Goal: Task Accomplishment & Management: Complete application form

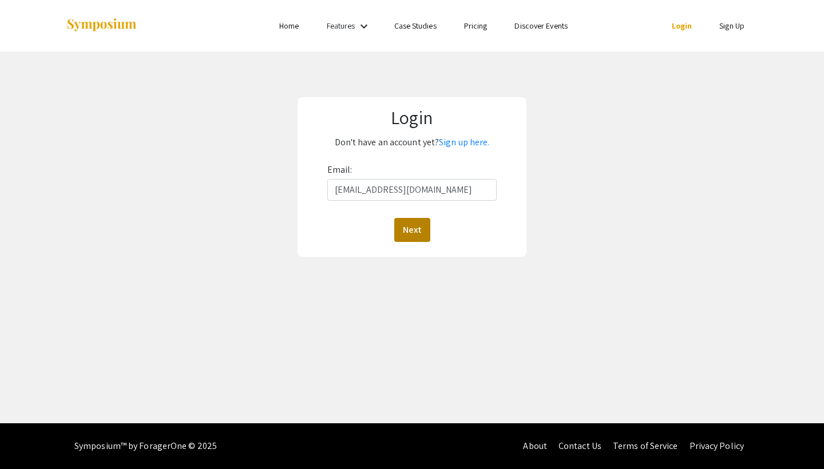
type input "[EMAIL_ADDRESS][DOMAIN_NAME]"
click at [412, 221] on button "Next" at bounding box center [412, 230] width 36 height 24
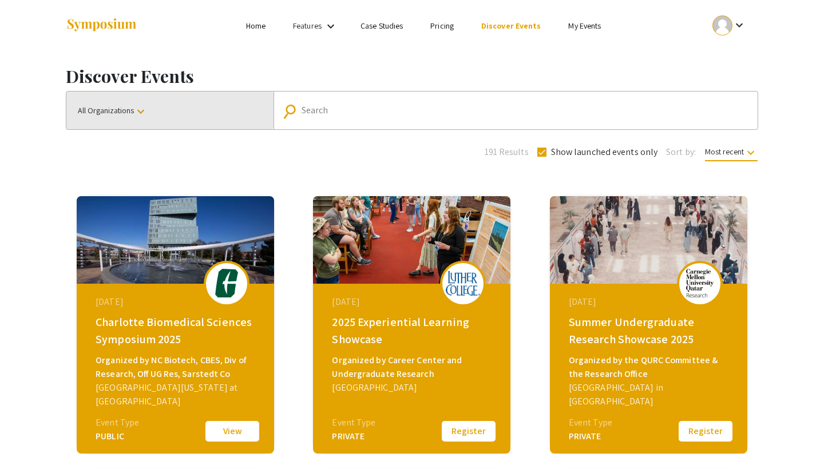
click at [221, 112] on button "All Organizations keyboard_arrow_down" at bounding box center [169, 111] width 207 height 38
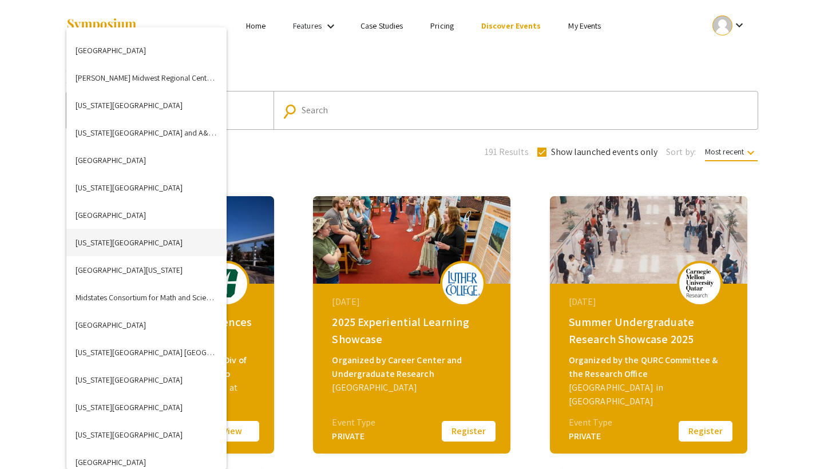
scroll to position [1915, 0]
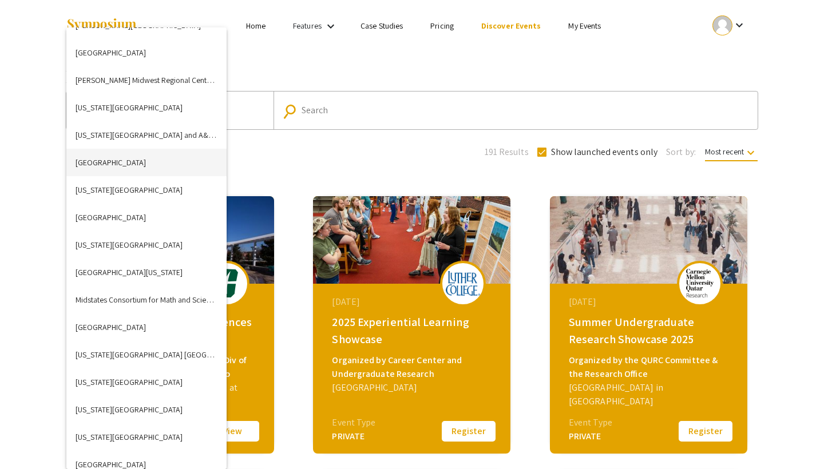
click at [141, 154] on button "Luther College" at bounding box center [146, 162] width 160 height 27
checkbox input "false"
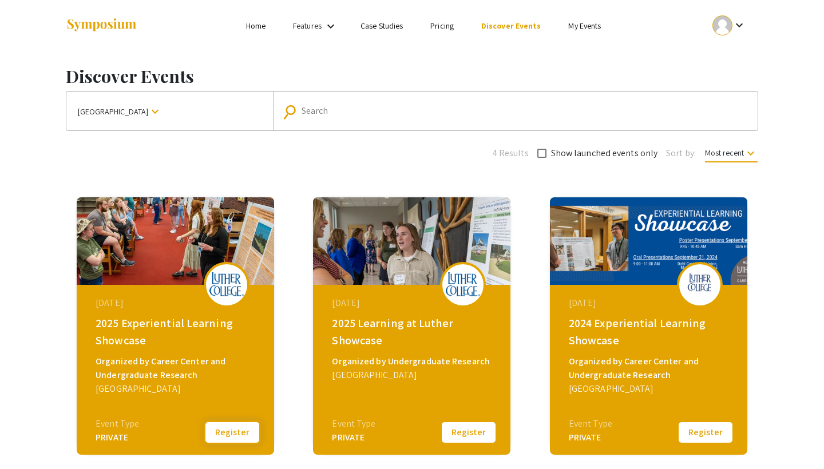
click at [235, 422] on button "Register" at bounding box center [232, 432] width 57 height 24
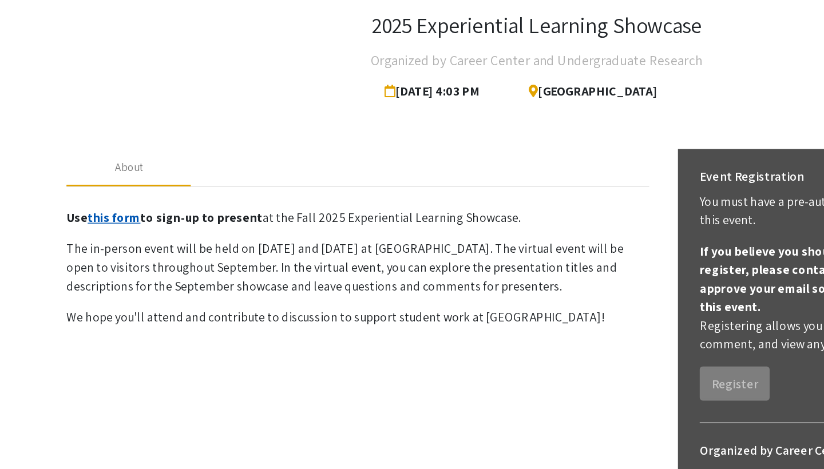
click at [85, 220] on link "this form" at bounding box center [100, 226] width 39 height 12
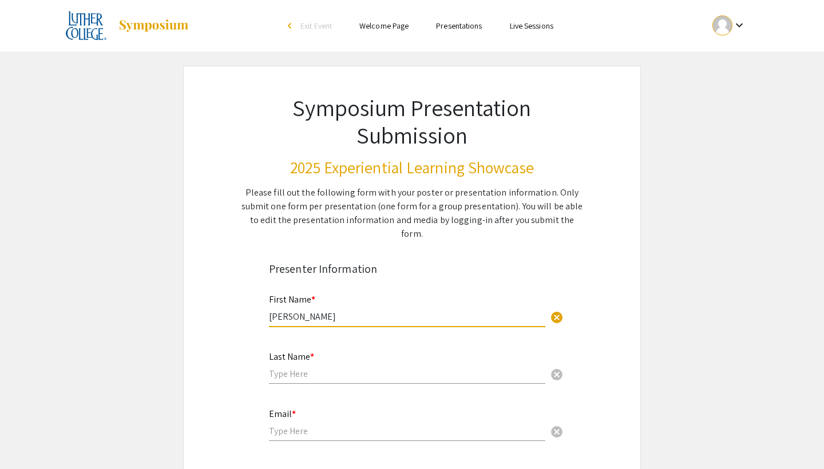
type input "[PERSON_NAME]"
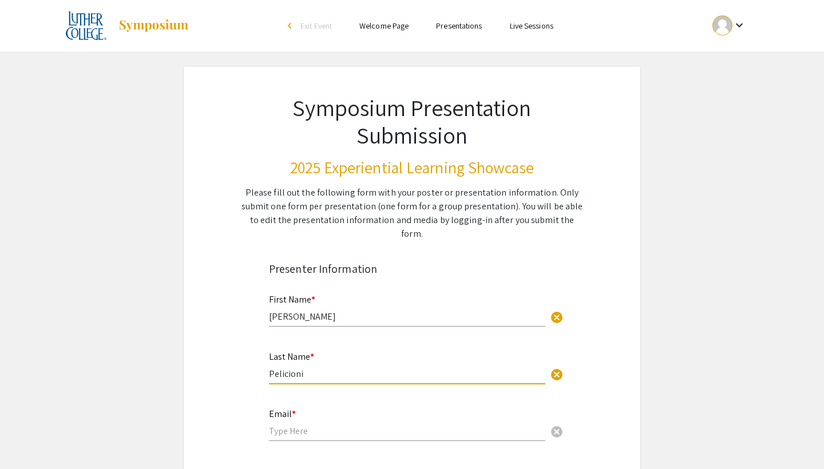
type input "Pelicioni"
click at [329, 423] on div "Email * cancel" at bounding box center [407, 419] width 276 height 43
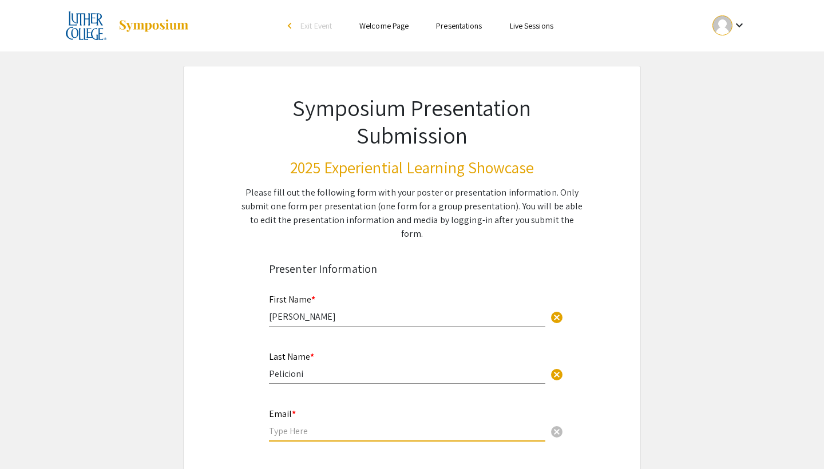
click at [327, 425] on input "email" at bounding box center [407, 431] width 276 height 12
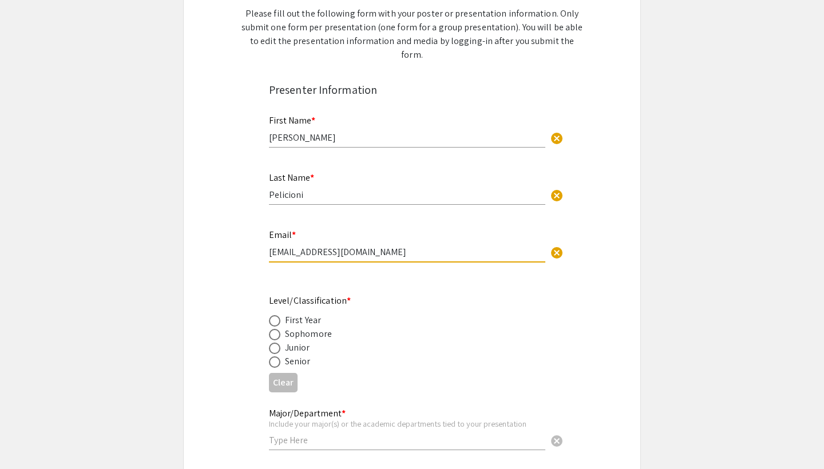
scroll to position [182, 0]
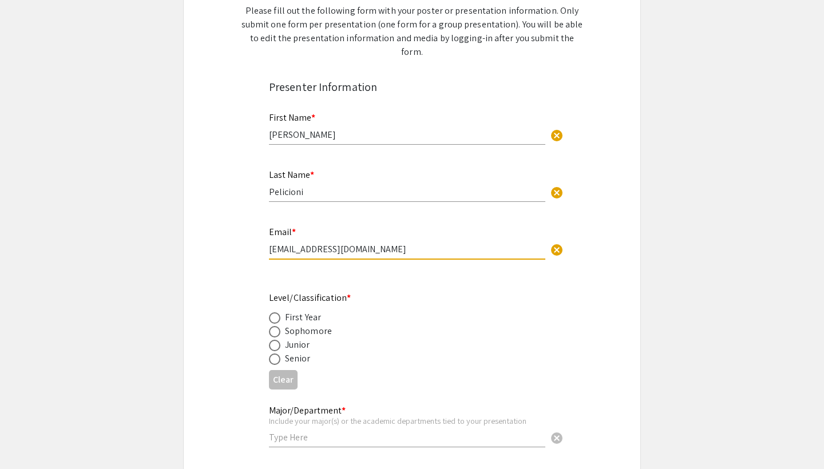
type input "xavipe01@luther.edu"
click at [295, 338] on div "Junior" at bounding box center [297, 345] width 25 height 14
click at [279, 340] on span at bounding box center [274, 345] width 11 height 11
click at [279, 340] on input "radio" at bounding box center [274, 345] width 11 height 11
radio input "true"
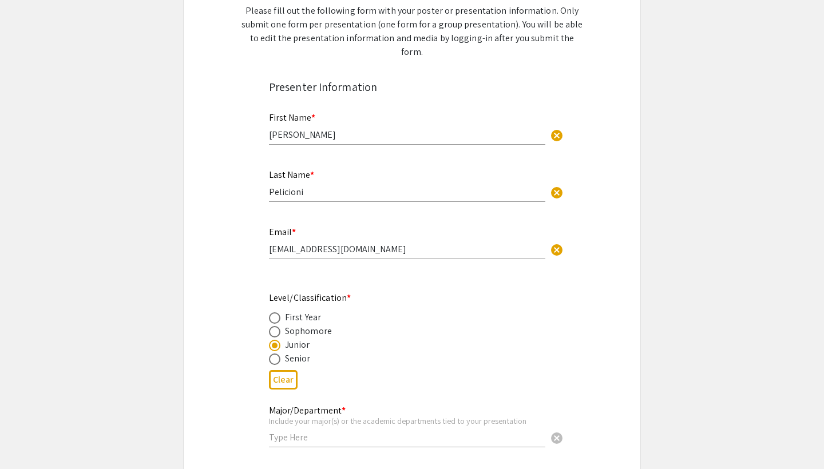
click at [291, 431] on input "text" at bounding box center [407, 437] width 276 height 12
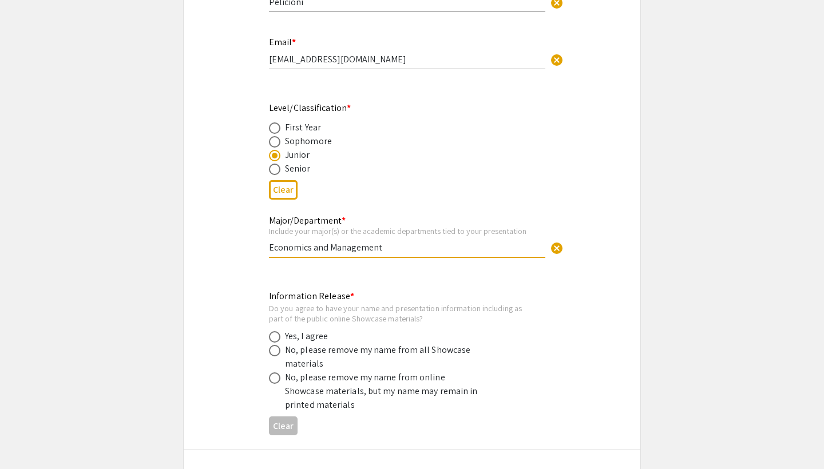
scroll to position [374, 0]
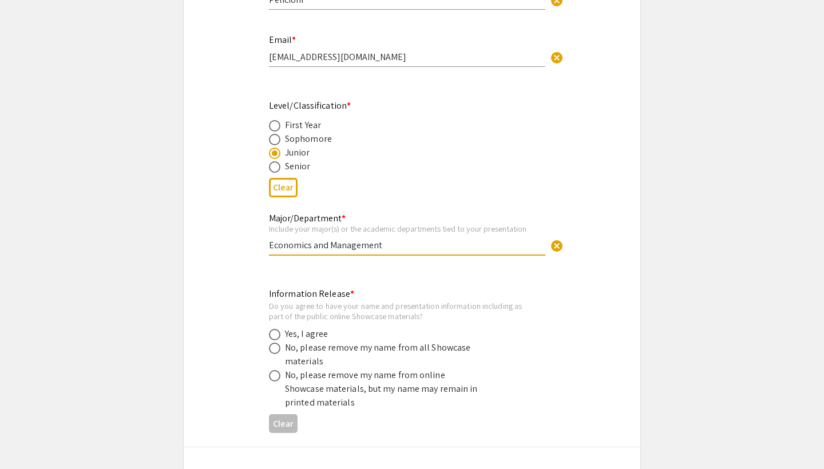
type input "Economics and Management"
click at [313, 327] on div "Yes, I agree" at bounding box center [306, 334] width 43 height 14
click at [275, 329] on span at bounding box center [274, 334] width 11 height 11
click at [275, 329] on input "radio" at bounding box center [274, 334] width 11 height 11
radio input "true"
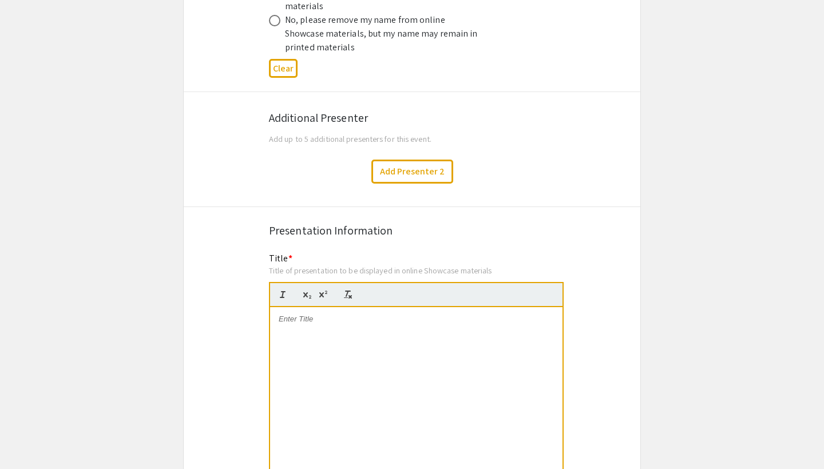
scroll to position [736, 0]
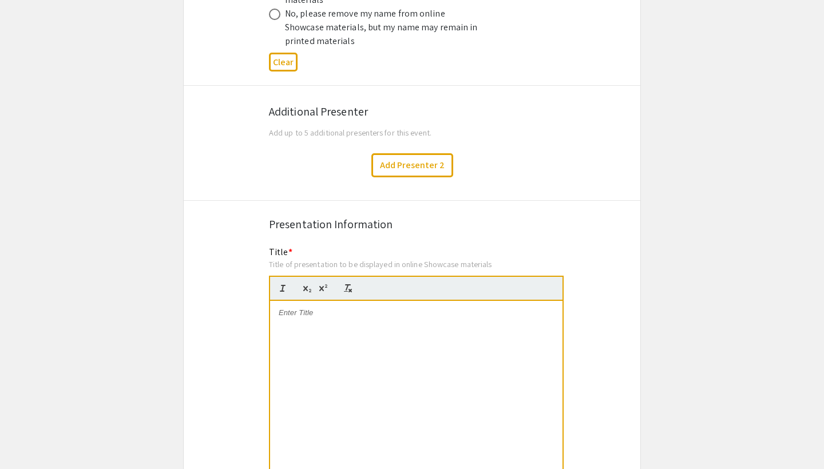
click at [305, 308] on p at bounding box center [416, 313] width 275 height 10
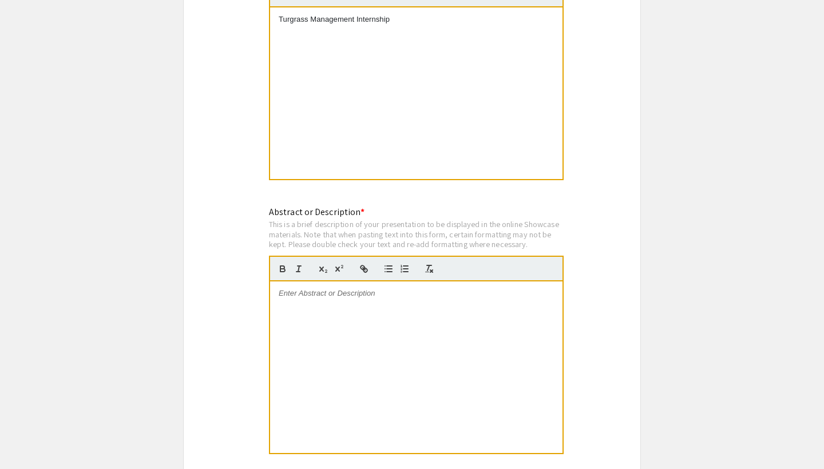
scroll to position [1031, 0]
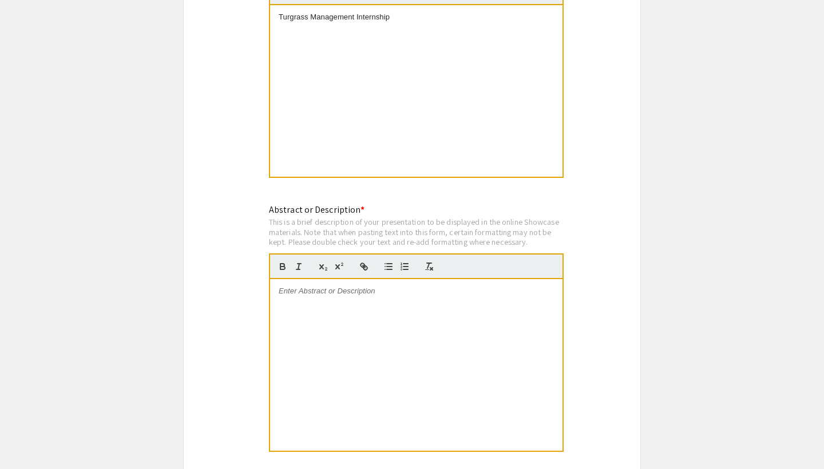
click at [344, 283] on div at bounding box center [416, 365] width 292 height 172
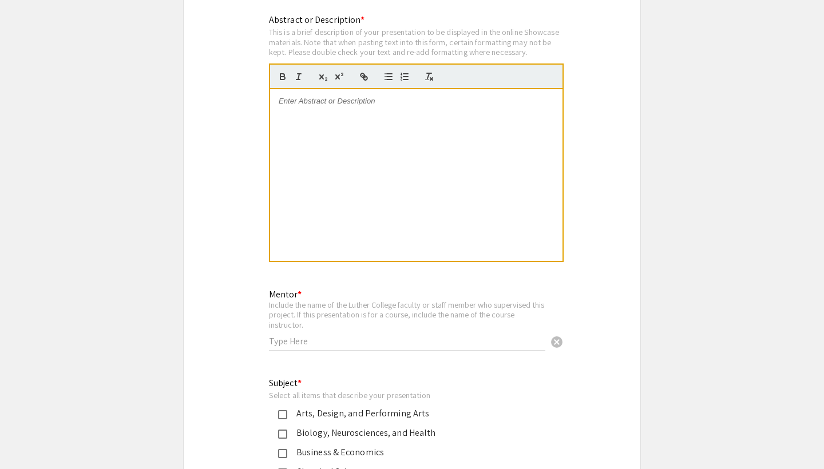
scroll to position [1223, 0]
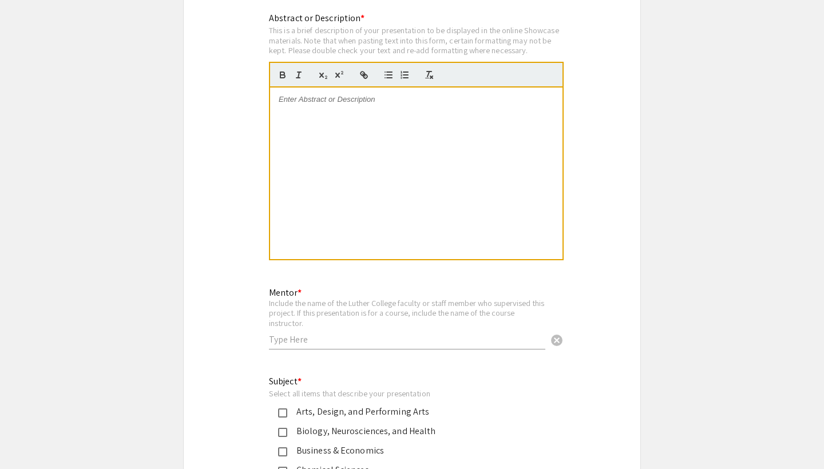
click at [331, 313] on div "Mentor * Include the name of the Luther College faculty or staff member who sup…" at bounding box center [407, 313] width 276 height 74
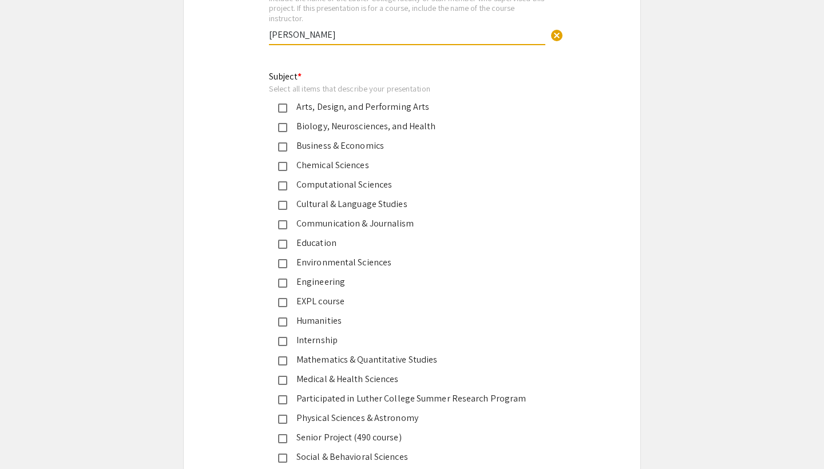
scroll to position [1497, 0]
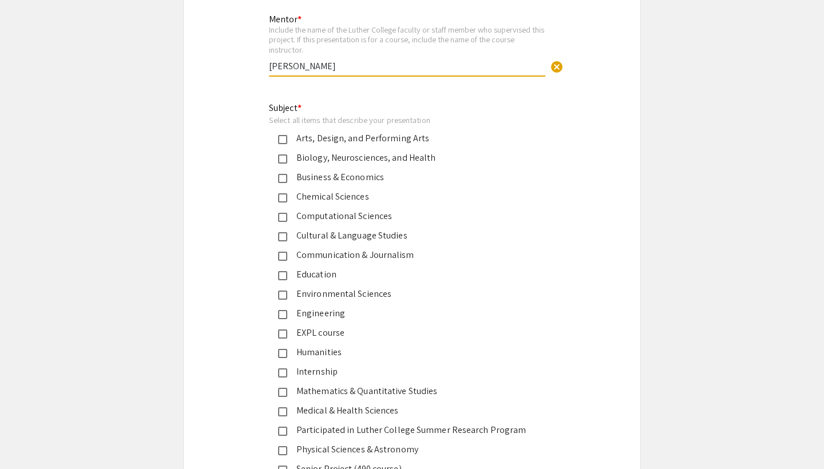
type input "Brittany Cord"
click at [316, 170] on div "Business & Economics" at bounding box center [407, 177] width 240 height 14
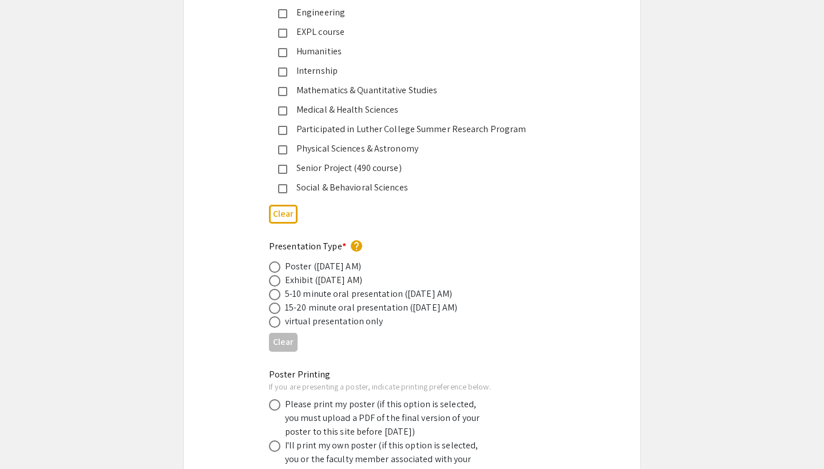
scroll to position [1813, 0]
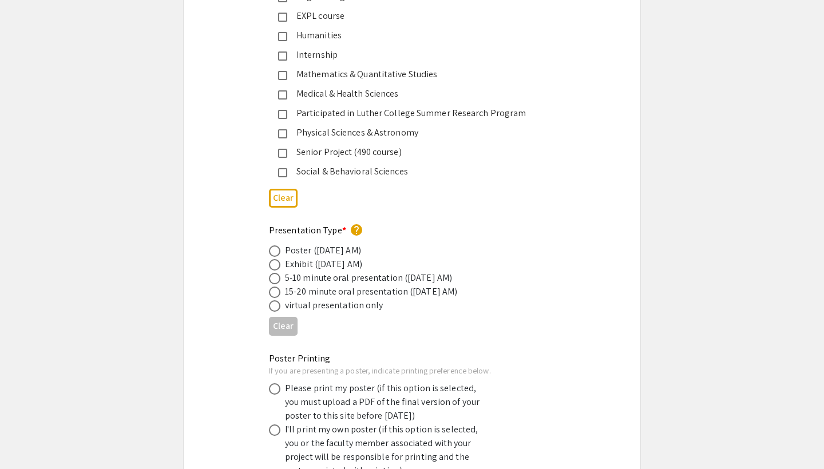
click at [277, 300] on span at bounding box center [274, 305] width 11 height 11
click at [277, 300] on input "radio" at bounding box center [274, 305] width 11 height 11
radio input "true"
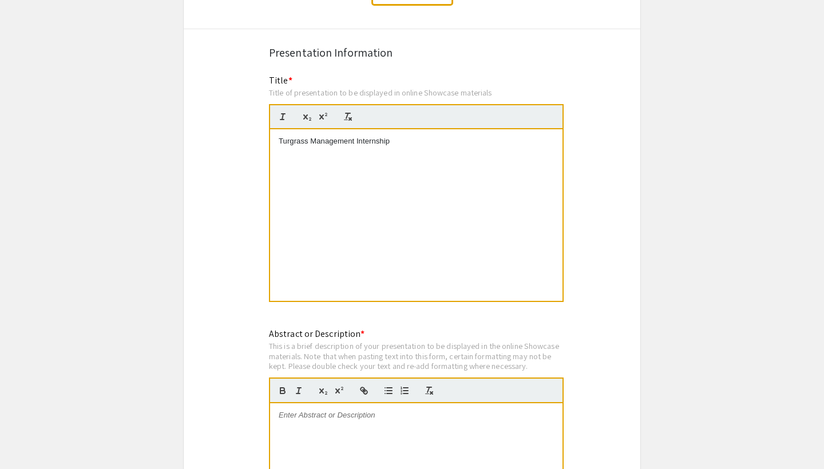
scroll to position [1011, 0]
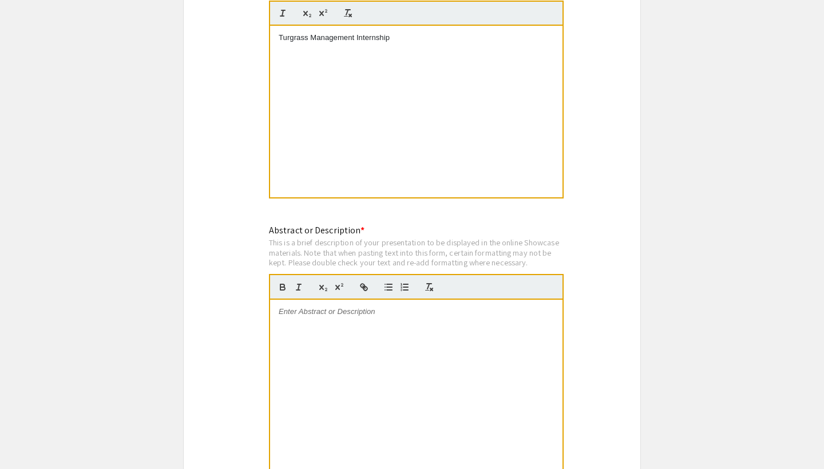
click at [291, 307] on p at bounding box center [416, 312] width 275 height 10
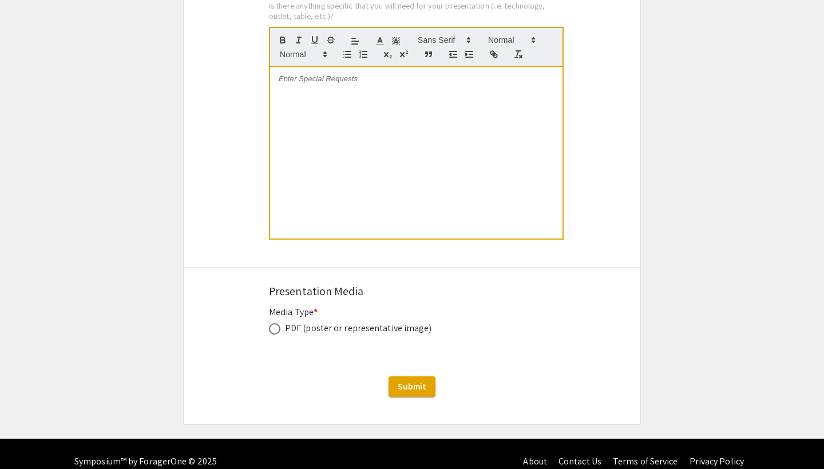
scroll to position [2355, 0]
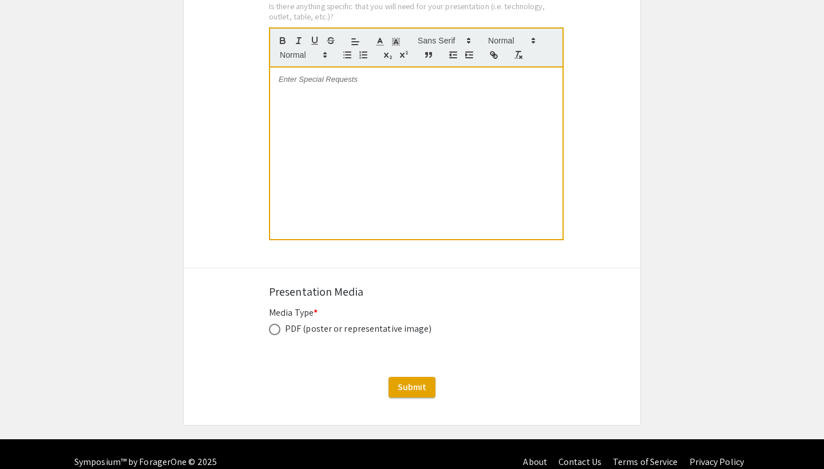
click at [323, 322] on div "PDF (poster or representative image)" at bounding box center [358, 329] width 147 height 14
click at [293, 322] on div "PDF (poster or representative image)" at bounding box center [358, 329] width 147 height 14
click at [277, 324] on span at bounding box center [274, 329] width 11 height 11
click at [277, 324] on input "radio" at bounding box center [274, 329] width 11 height 11
radio input "true"
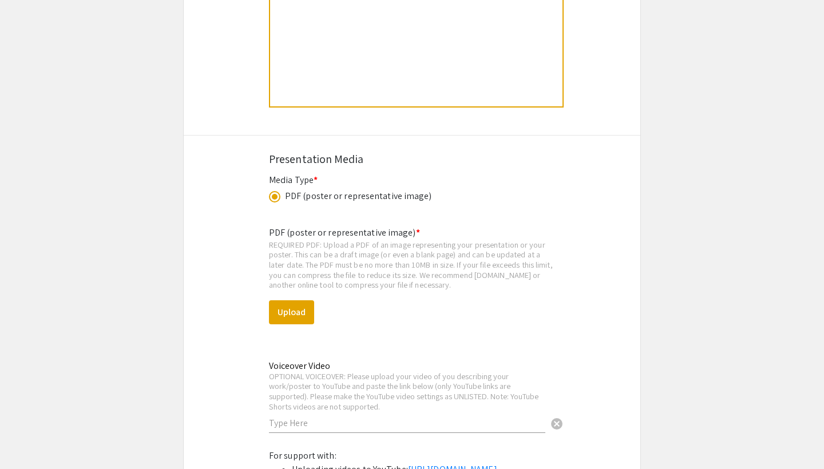
scroll to position [2493, 0]
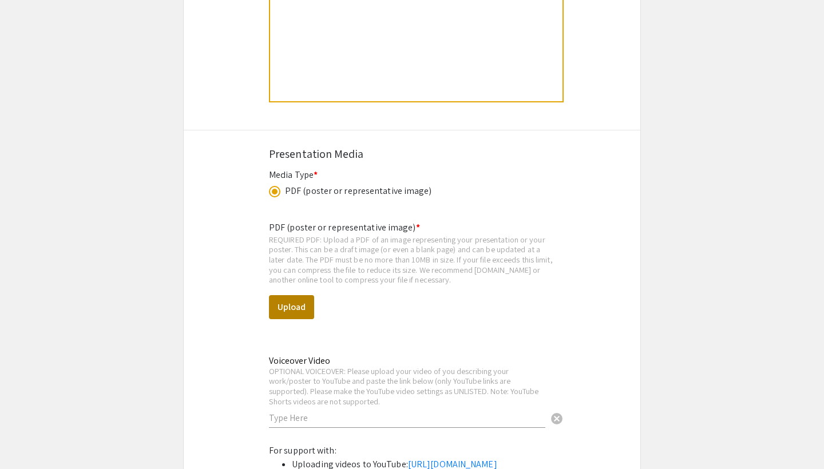
click at [283, 295] on button "Upload" at bounding box center [291, 307] width 45 height 24
select select "custom"
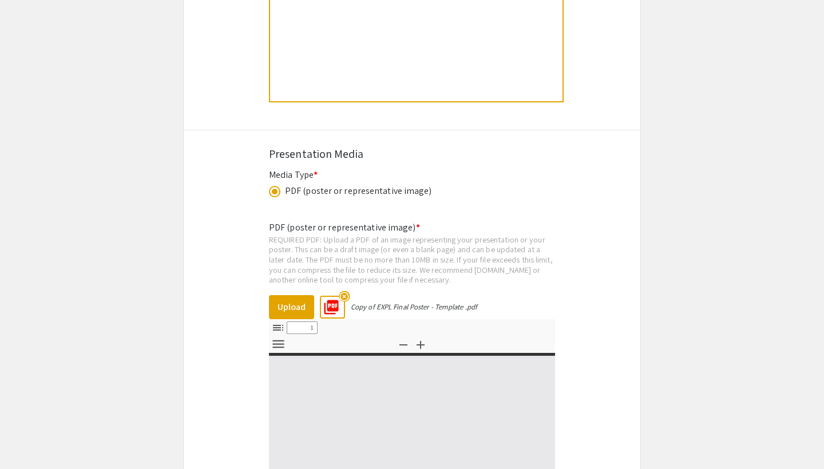
type input "0"
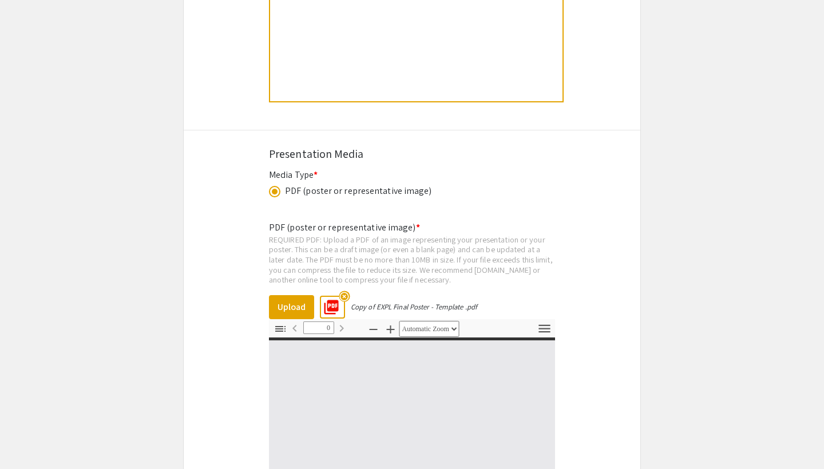
select select "custom"
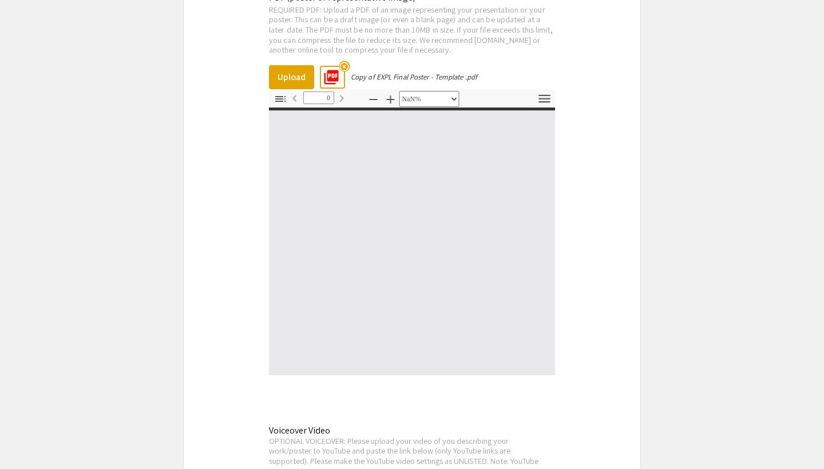
type input "1"
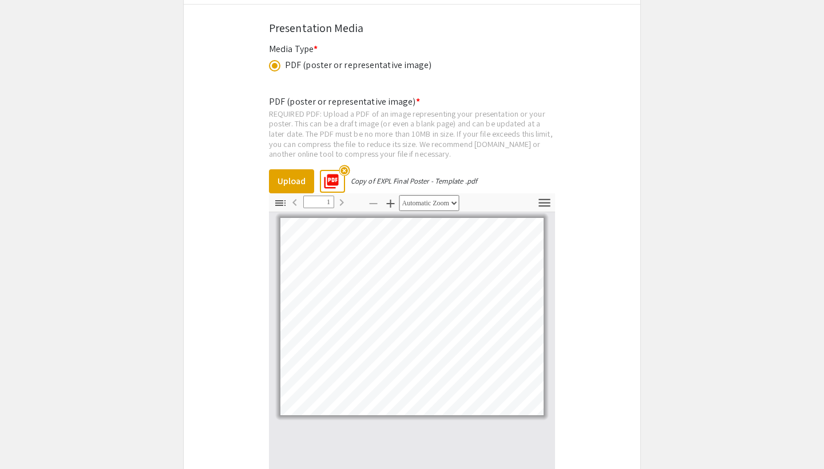
scroll to position [2598, 0]
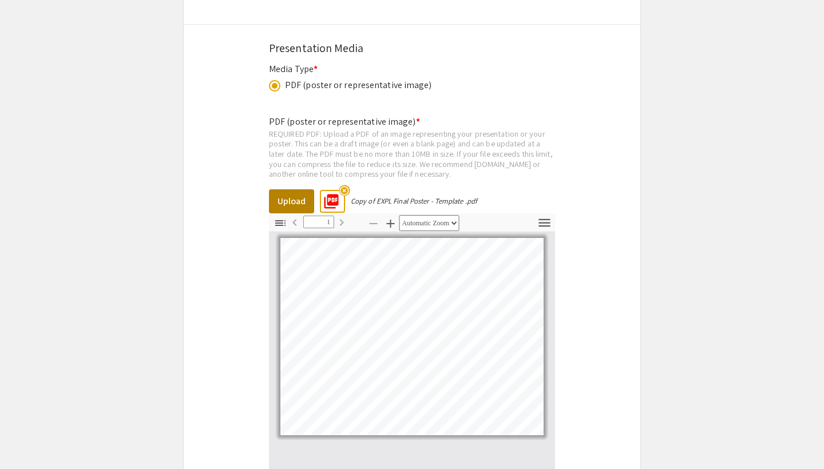
click at [289, 191] on button "Upload" at bounding box center [291, 201] width 45 height 24
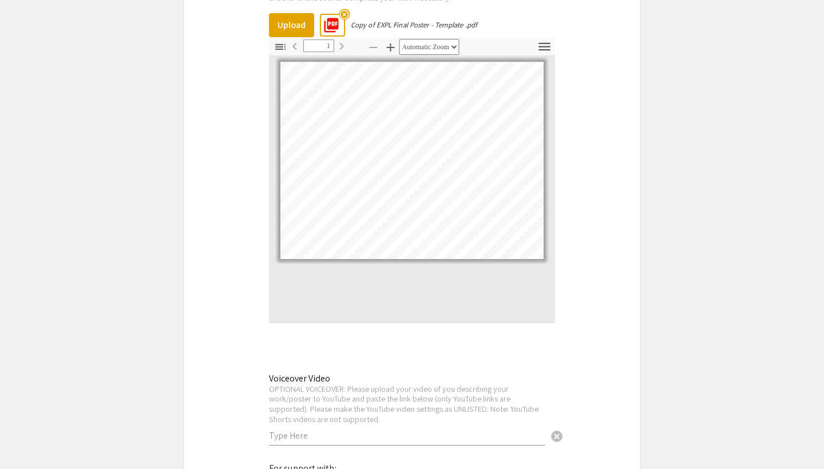
scroll to position [3010, 0]
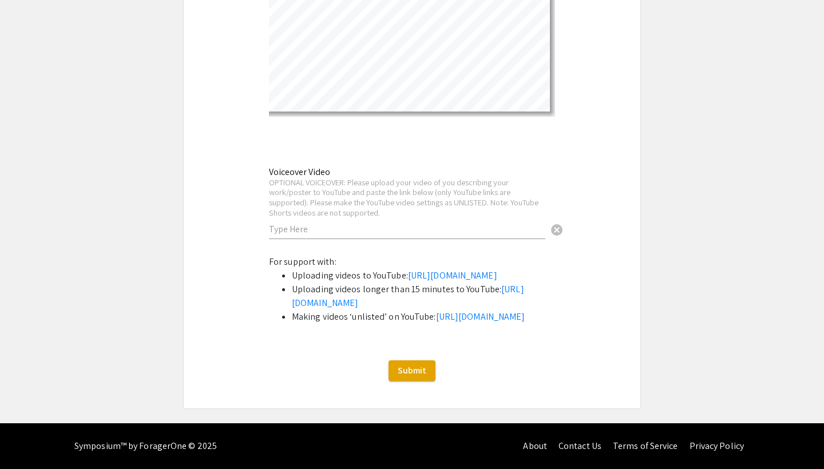
select select "custom"
click at [413, 367] on span "Submit" at bounding box center [412, 370] width 29 height 12
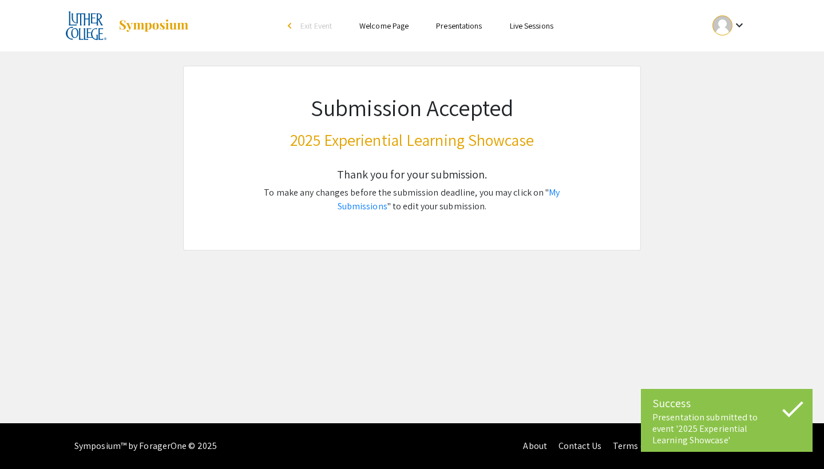
scroll to position [0, 0]
